Goal: Task Accomplishment & Management: Manage account settings

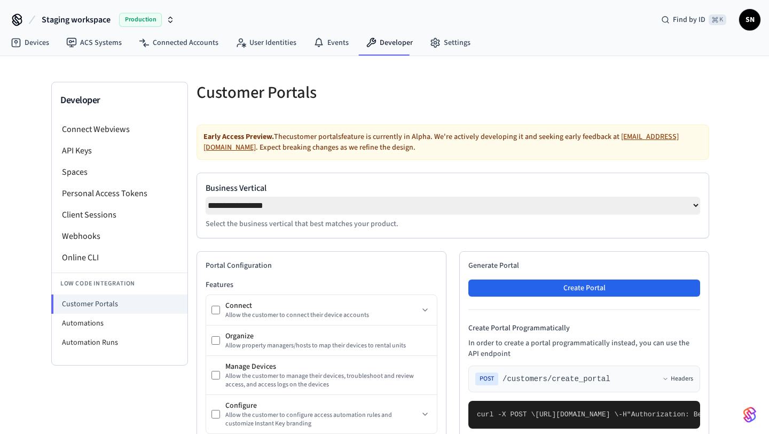
select select "**********"
click at [45, 40] on link "Devices" at bounding box center [30, 42] width 56 height 19
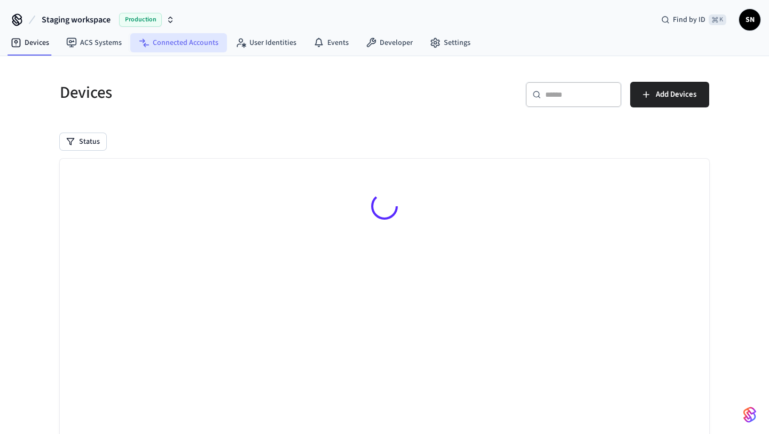
click at [175, 45] on link "Connected Accounts" at bounding box center [178, 42] width 97 height 19
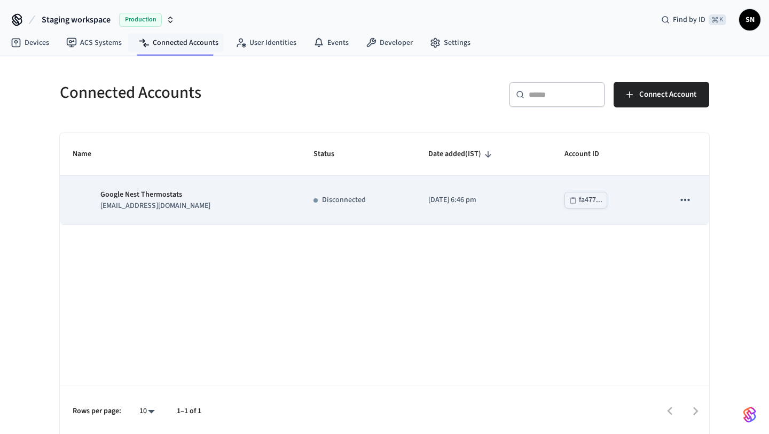
click at [686, 200] on icon "sticky table" at bounding box center [684, 200] width 9 height 2
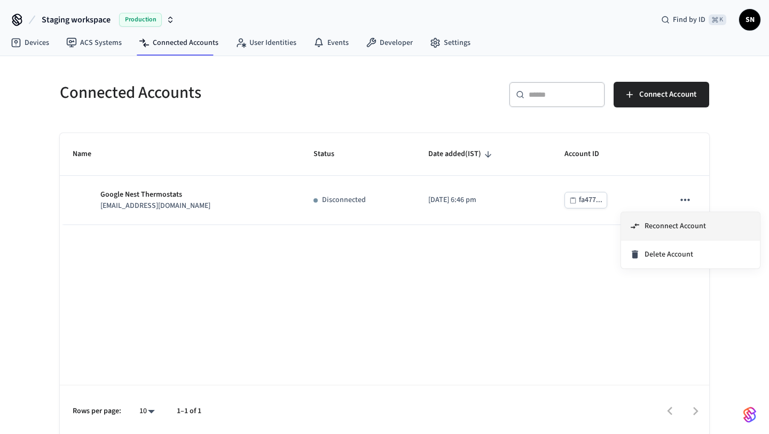
click at [657, 221] on span "Reconnect Account" at bounding box center [675, 226] width 61 height 11
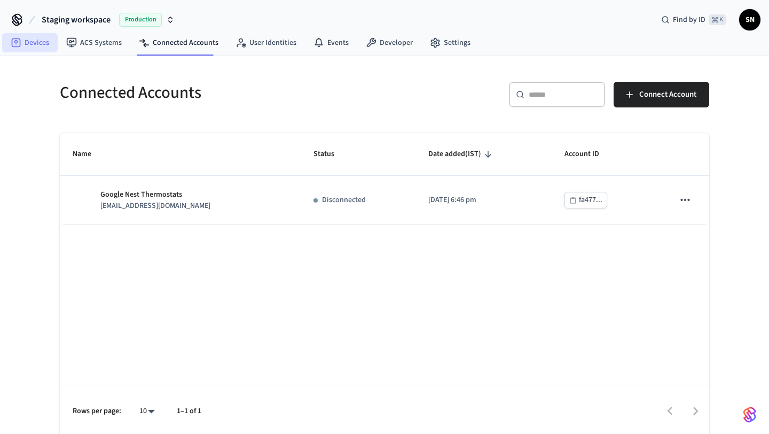
click at [46, 40] on link "Devices" at bounding box center [30, 42] width 56 height 19
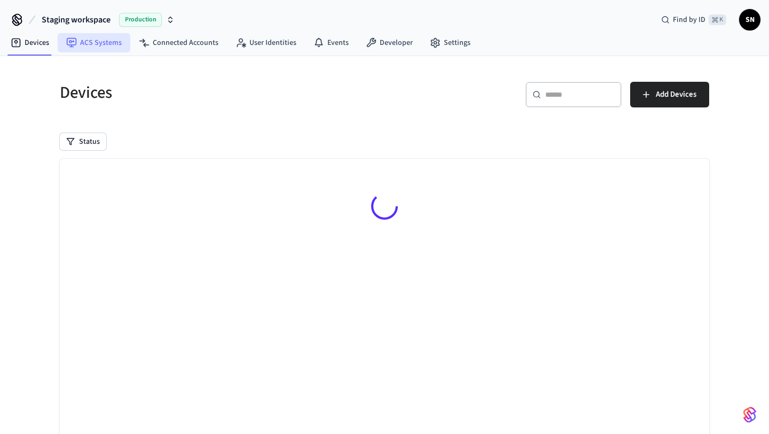
click at [95, 42] on link "ACS Systems" at bounding box center [94, 42] width 73 height 19
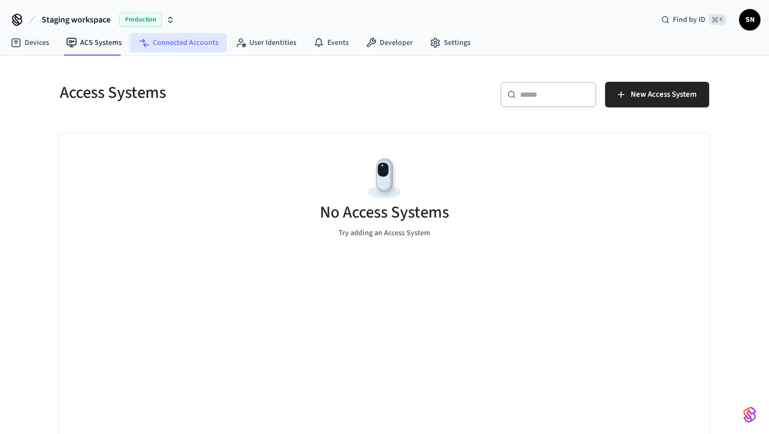
click at [175, 45] on link "Connected Accounts" at bounding box center [178, 42] width 97 height 19
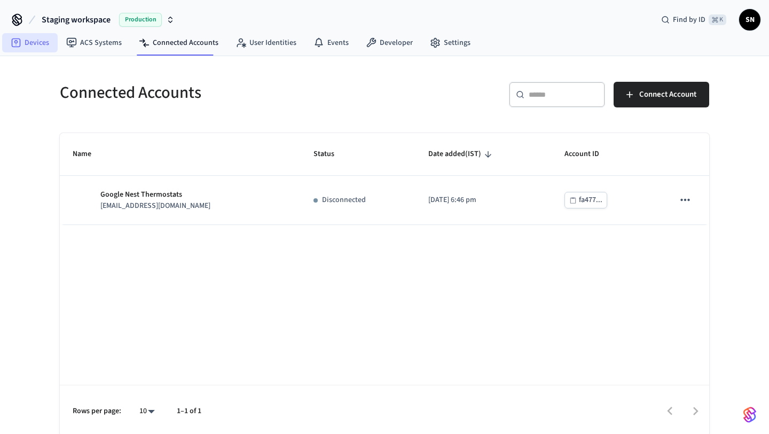
click at [30, 49] on link "Devices" at bounding box center [30, 42] width 56 height 19
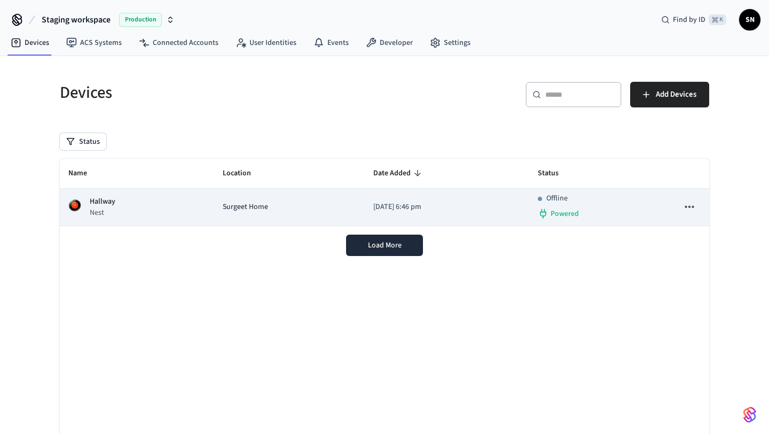
click at [688, 203] on icon "sticky table" at bounding box center [690, 207] width 14 height 14
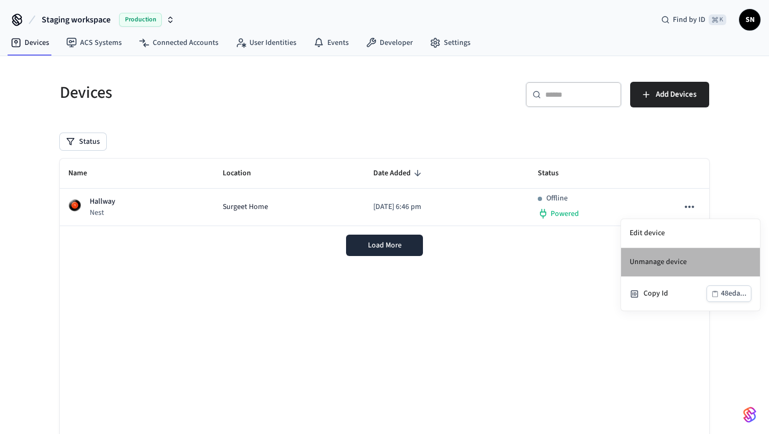
click at [646, 259] on li "Unmanage device" at bounding box center [690, 262] width 139 height 29
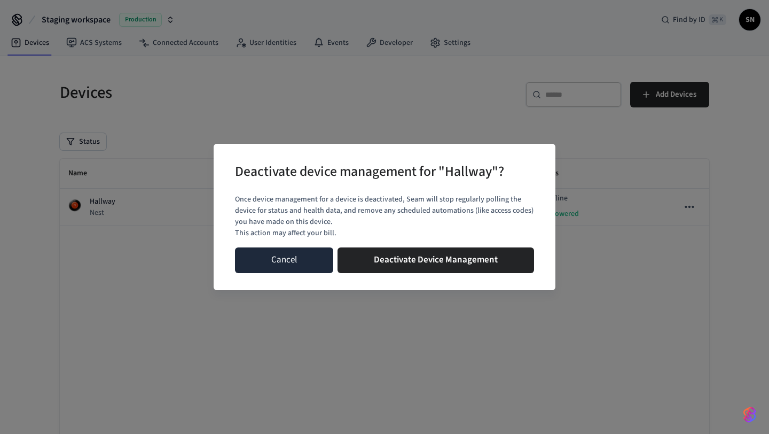
click at [254, 268] on button "Cancel" at bounding box center [284, 260] width 98 height 26
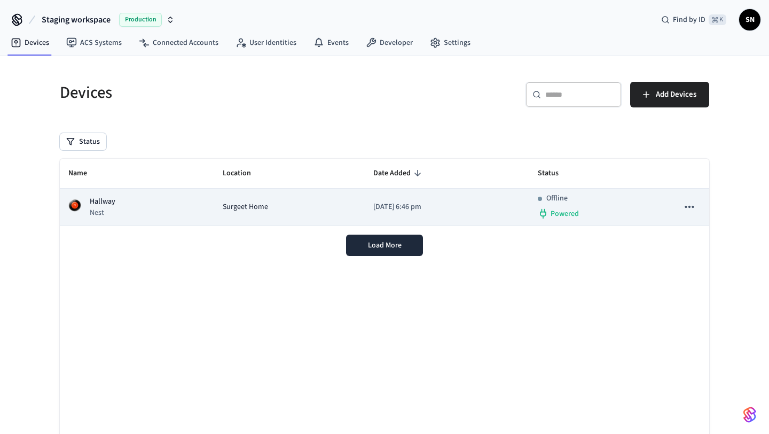
click at [675, 202] on td "sticky table" at bounding box center [690, 207] width 40 height 37
click at [681, 205] on button "sticky table" at bounding box center [689, 206] width 22 height 22
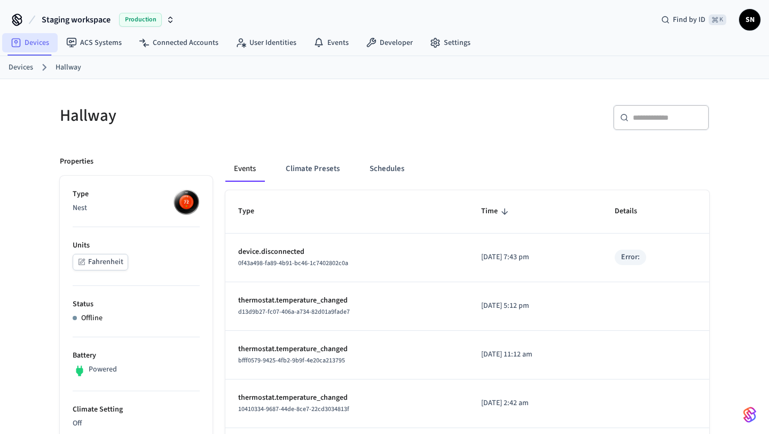
click at [38, 48] on link "Devices" at bounding box center [30, 42] width 56 height 19
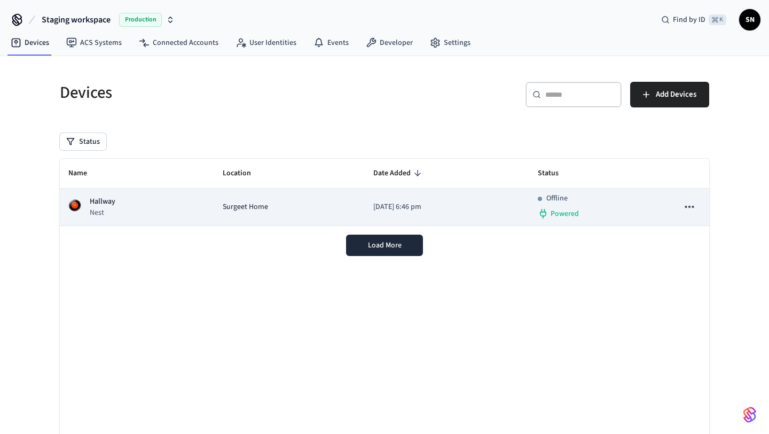
click at [687, 210] on icon "sticky table" at bounding box center [690, 207] width 14 height 14
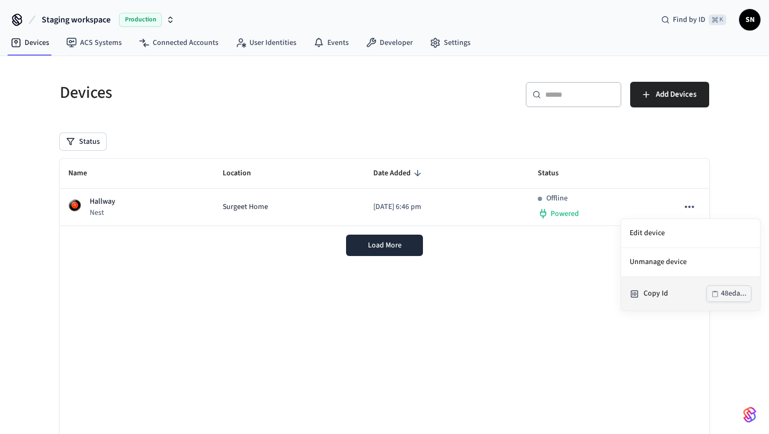
click at [662, 289] on div "Copy Id" at bounding box center [675, 293] width 63 height 11
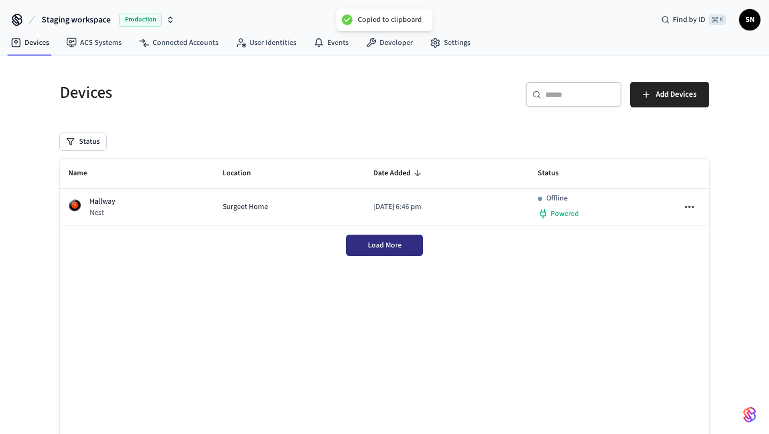
click at [394, 234] on button "Load More" at bounding box center [384, 244] width 77 height 21
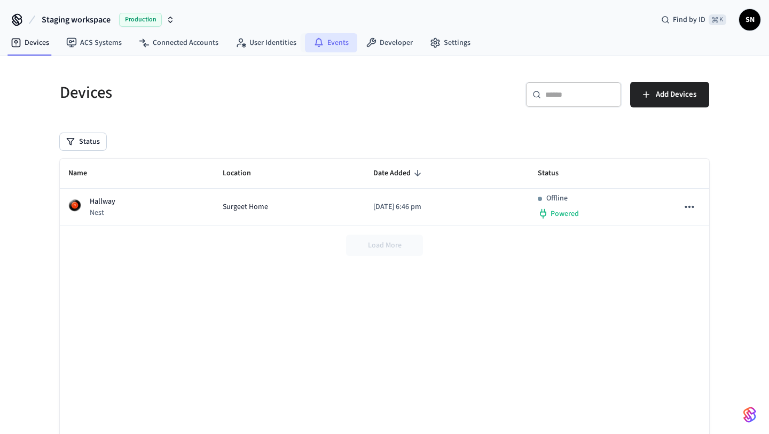
click at [319, 47] on icon at bounding box center [319, 42] width 11 height 11
click at [178, 40] on link "Connected Accounts" at bounding box center [178, 42] width 97 height 19
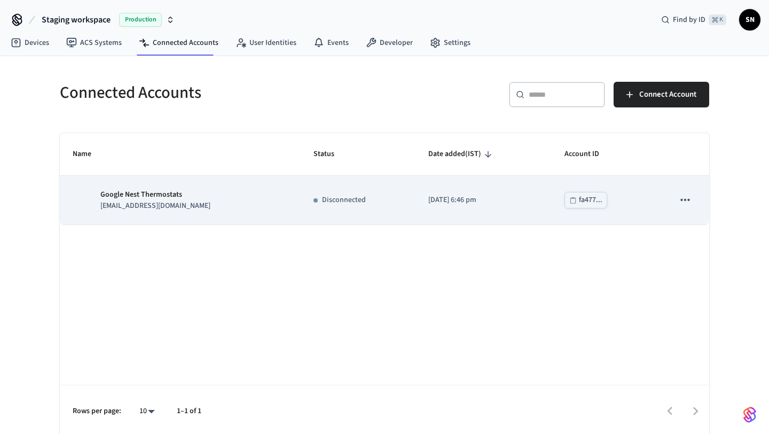
click at [689, 206] on icon "sticky table" at bounding box center [685, 200] width 14 height 14
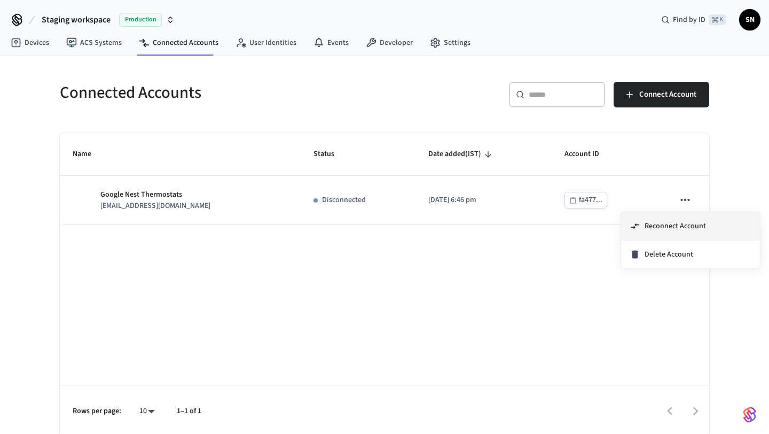
click at [659, 228] on span "Reconnect Account" at bounding box center [675, 226] width 61 height 11
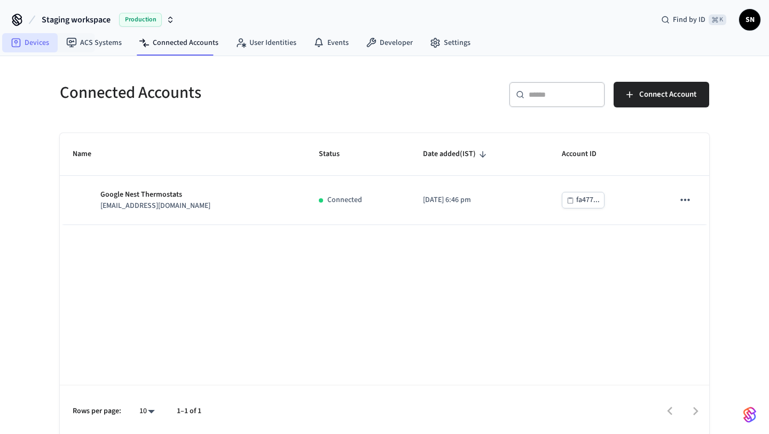
click at [18, 38] on icon at bounding box center [16, 42] width 11 height 11
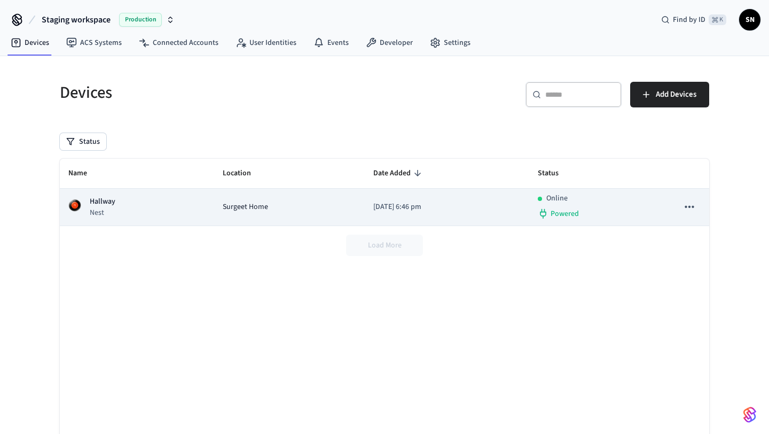
click at [167, 198] on div "Hallway Nest" at bounding box center [136, 207] width 137 height 22
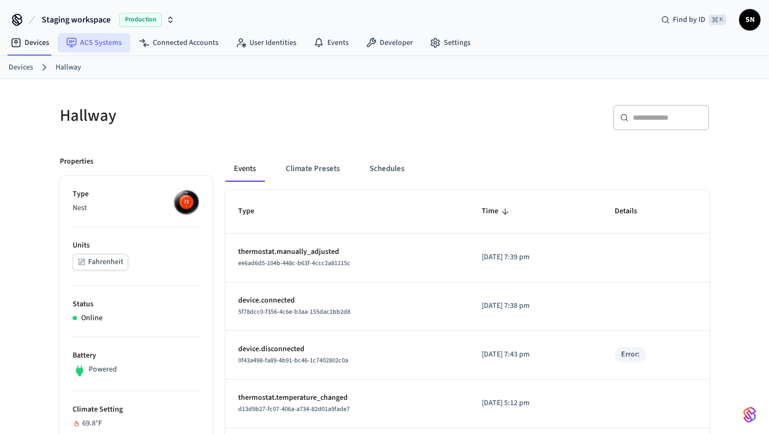
click at [91, 37] on link "ACS Systems" at bounding box center [94, 42] width 73 height 19
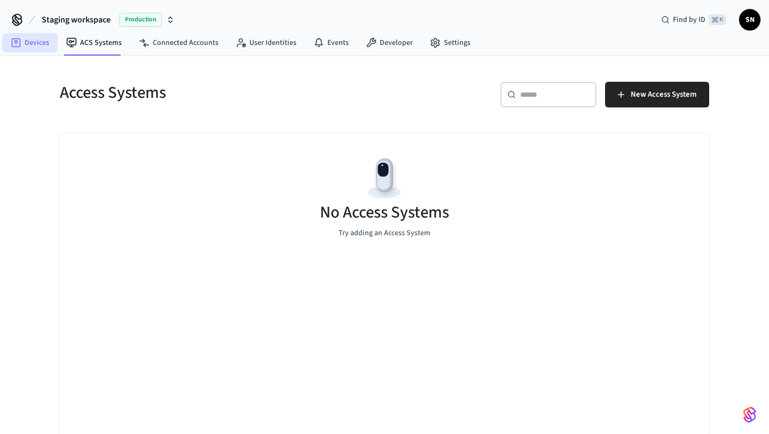
click at [26, 44] on link "Devices" at bounding box center [30, 42] width 56 height 19
